Goal: Find specific page/section: Find specific page/section

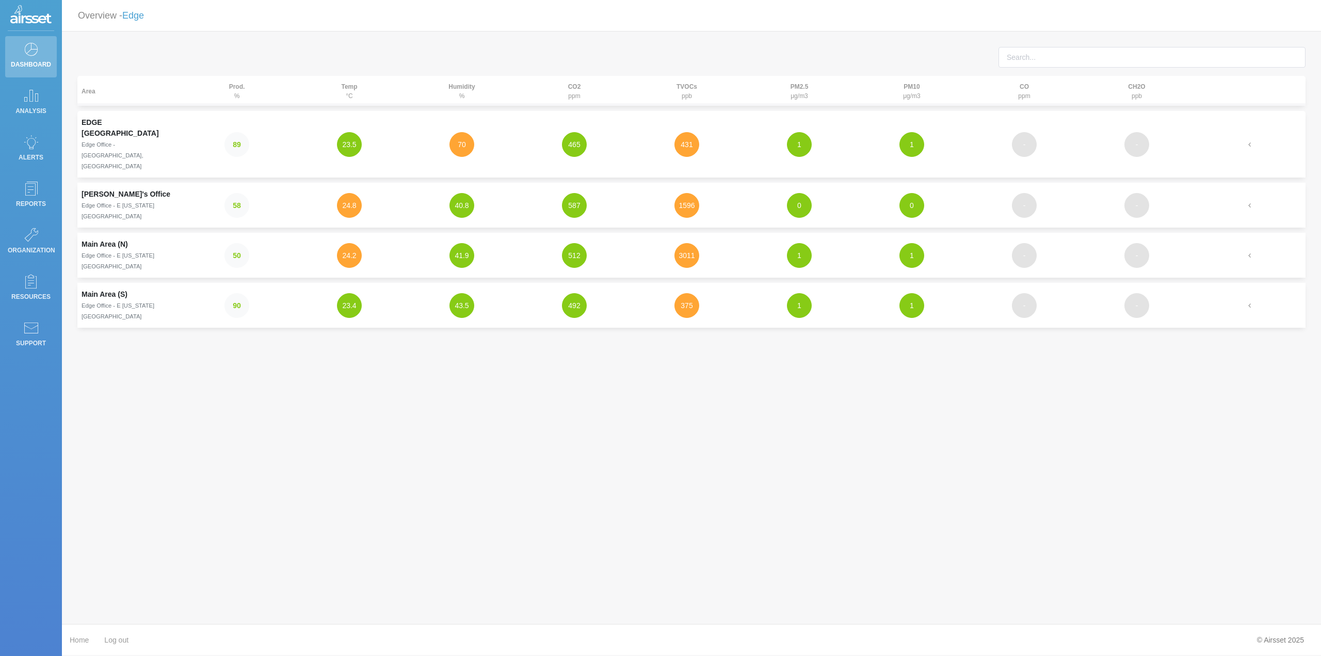
click at [995, 124] on td "-" at bounding box center [1024, 144] width 112 height 67
click at [113, 141] on small "Edge Office - [GEOGRAPHIC_DATA], [GEOGRAPHIC_DATA]" at bounding box center [113, 155] width 62 height 28
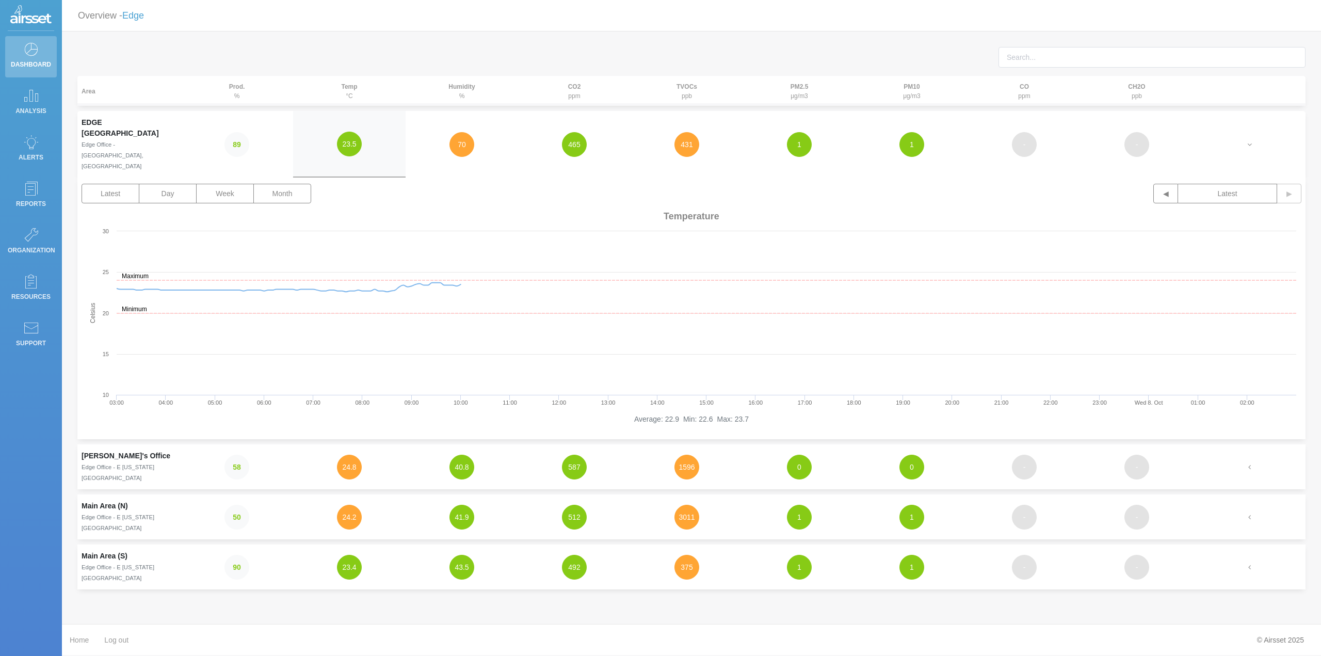
click at [1023, 94] on th "CO ppm" at bounding box center [1024, 91] width 112 height 30
drag, startPoint x: 575, startPoint y: 92, endPoint x: 576, endPoint y: 109, distance: 17.6
click at [575, 92] on th "CO2 ppm" at bounding box center [574, 91] width 112 height 30
click at [578, 137] on button "465" at bounding box center [574, 144] width 25 height 25
click at [1020, 88] on strong "CO" at bounding box center [1023, 86] width 9 height 7
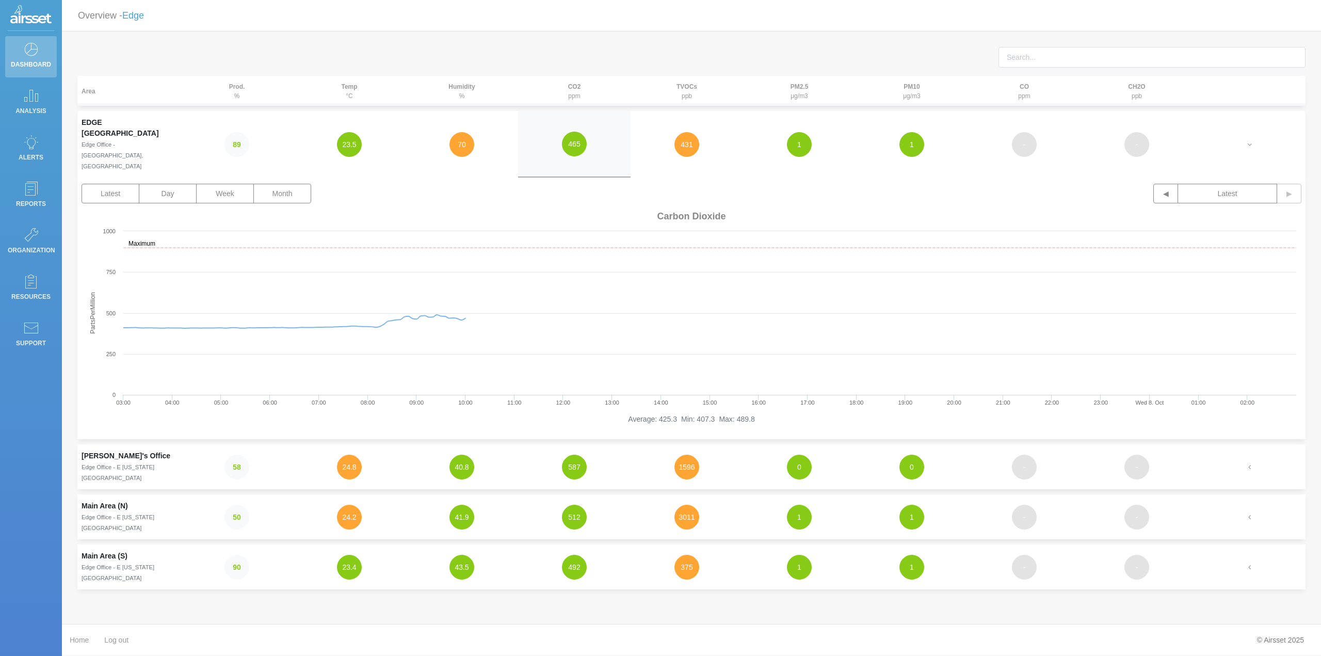
click at [1022, 135] on button "-" at bounding box center [1024, 144] width 25 height 25
click at [39, 333] on link "Support" at bounding box center [31, 335] width 52 height 41
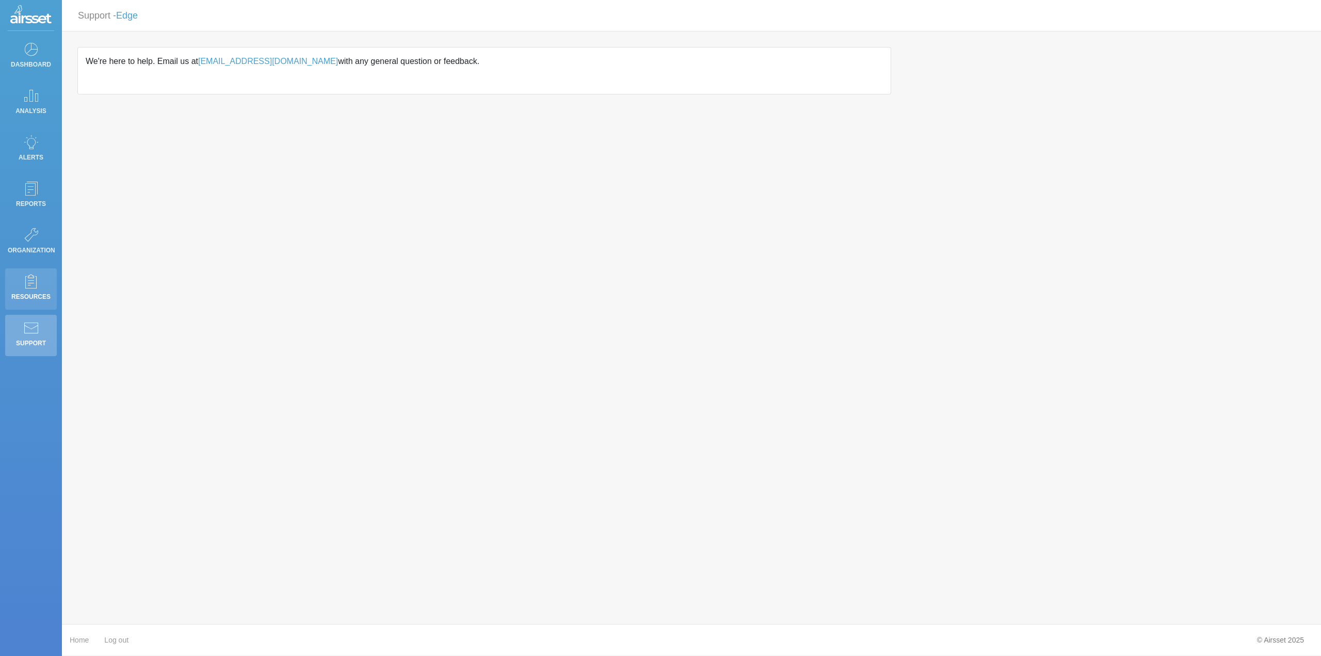
click at [35, 296] on p "Resources" at bounding box center [31, 296] width 46 height 15
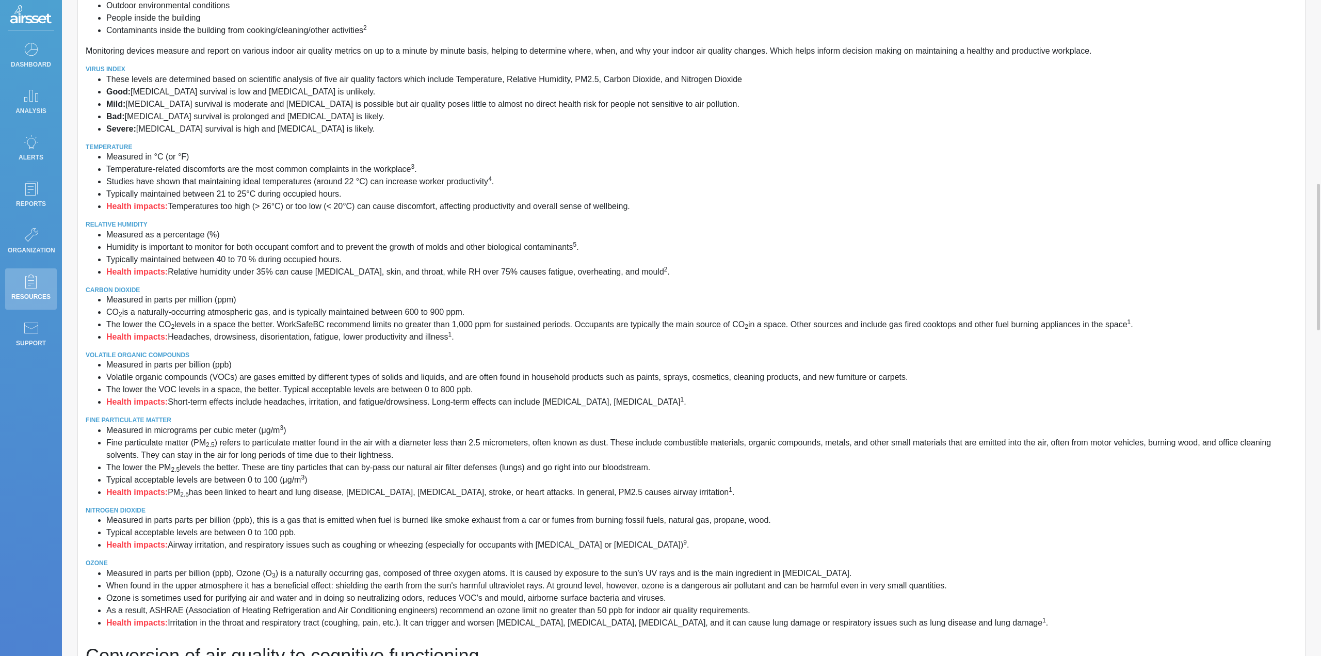
scroll to position [206, 0]
